Goal: Navigation & Orientation: Find specific page/section

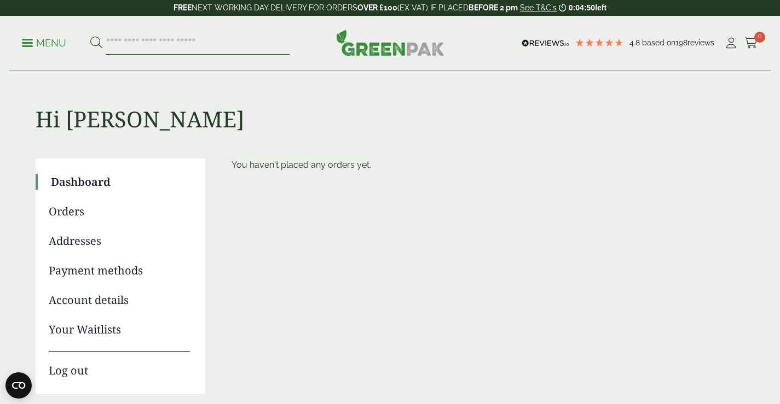
click at [187, 44] on input "search" at bounding box center [198, 43] width 184 height 23
click at [27, 42] on span at bounding box center [27, 43] width 11 height 2
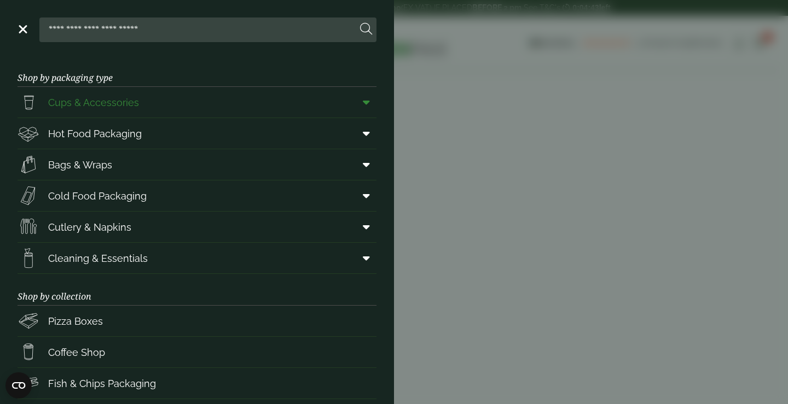
click at [95, 109] on span "Cups & Accessories" at bounding box center [93, 102] width 91 height 15
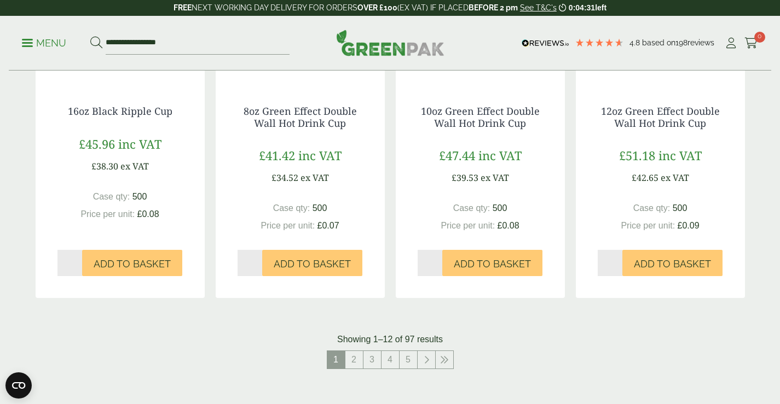
scroll to position [1149, 0]
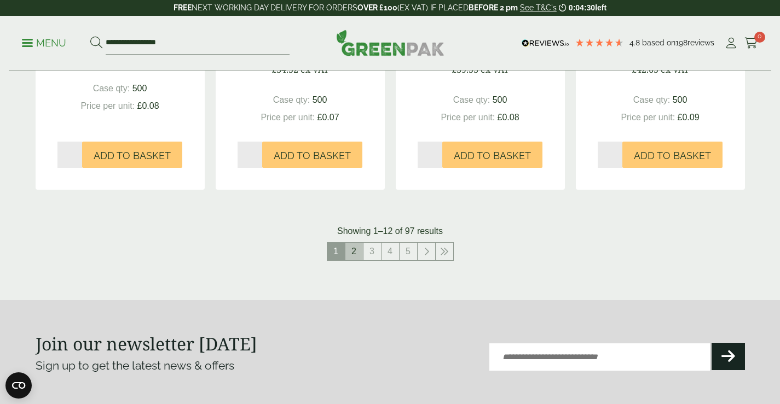
click at [358, 253] on link "2" at bounding box center [354, 252] width 18 height 18
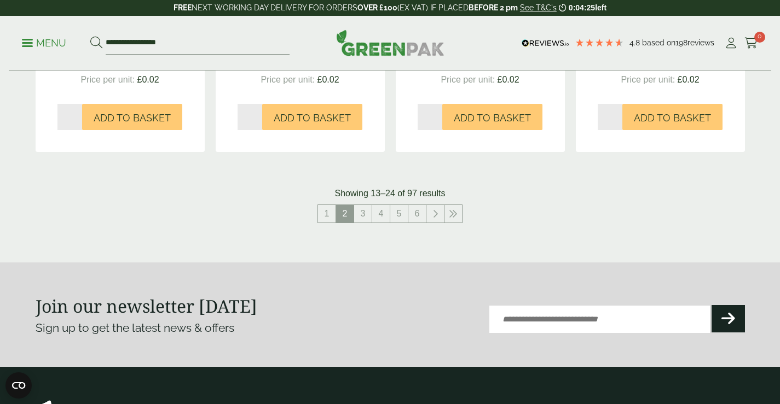
scroll to position [1204, 0]
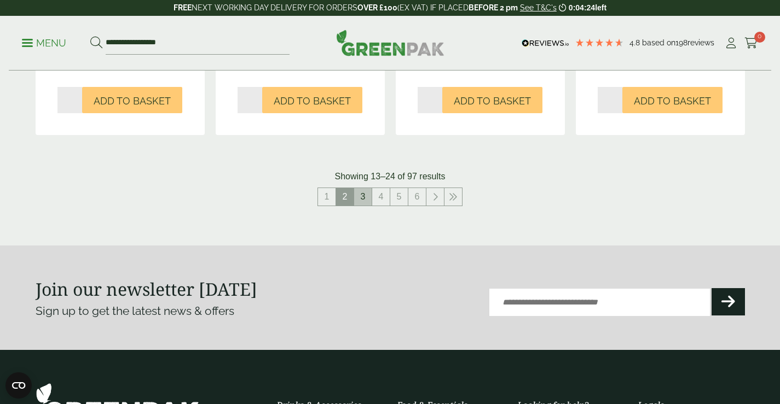
click at [365, 196] on link "3" at bounding box center [363, 197] width 18 height 18
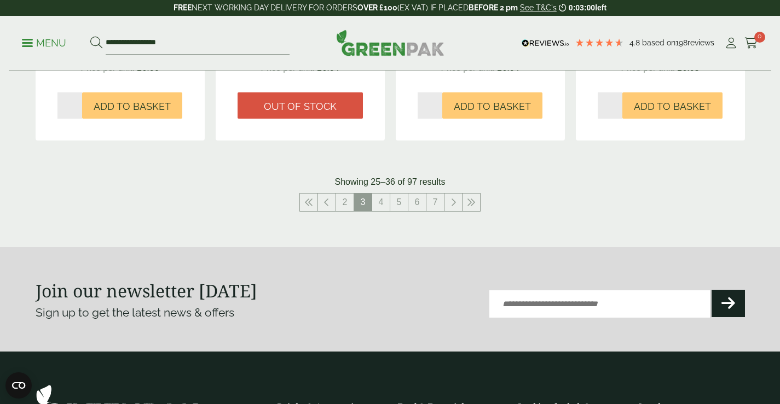
scroll to position [1204, 0]
